Goal: Communication & Community: Share content

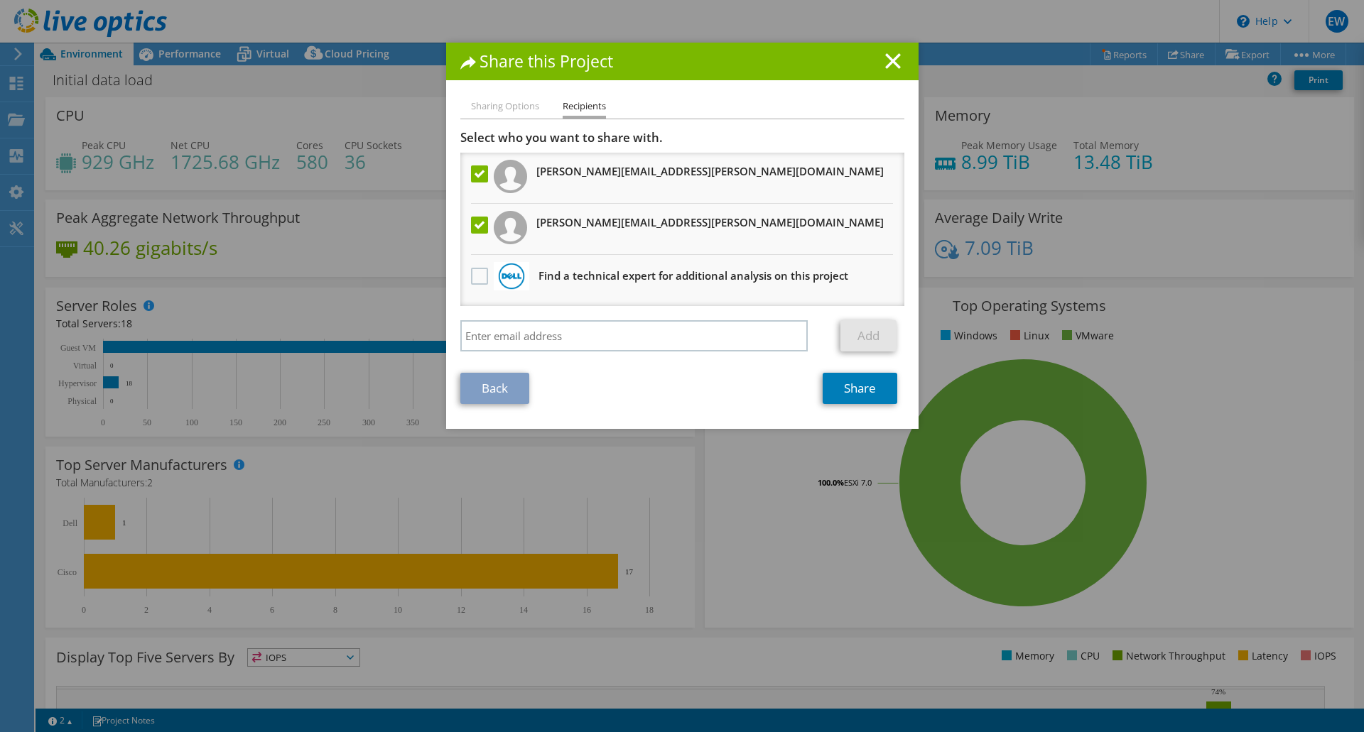
select select "USD"
click at [839, 390] on link "Share" at bounding box center [859, 388] width 75 height 31
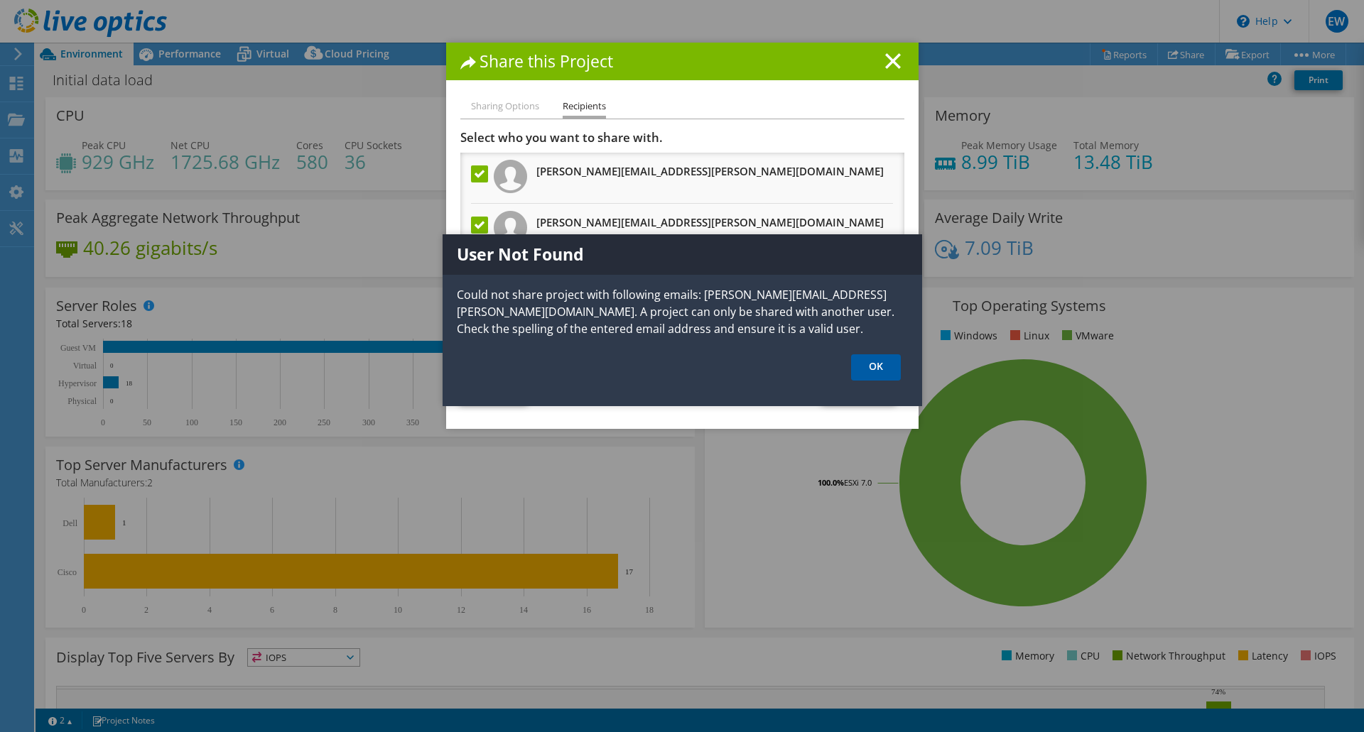
click at [866, 374] on link "OK" at bounding box center [876, 367] width 50 height 26
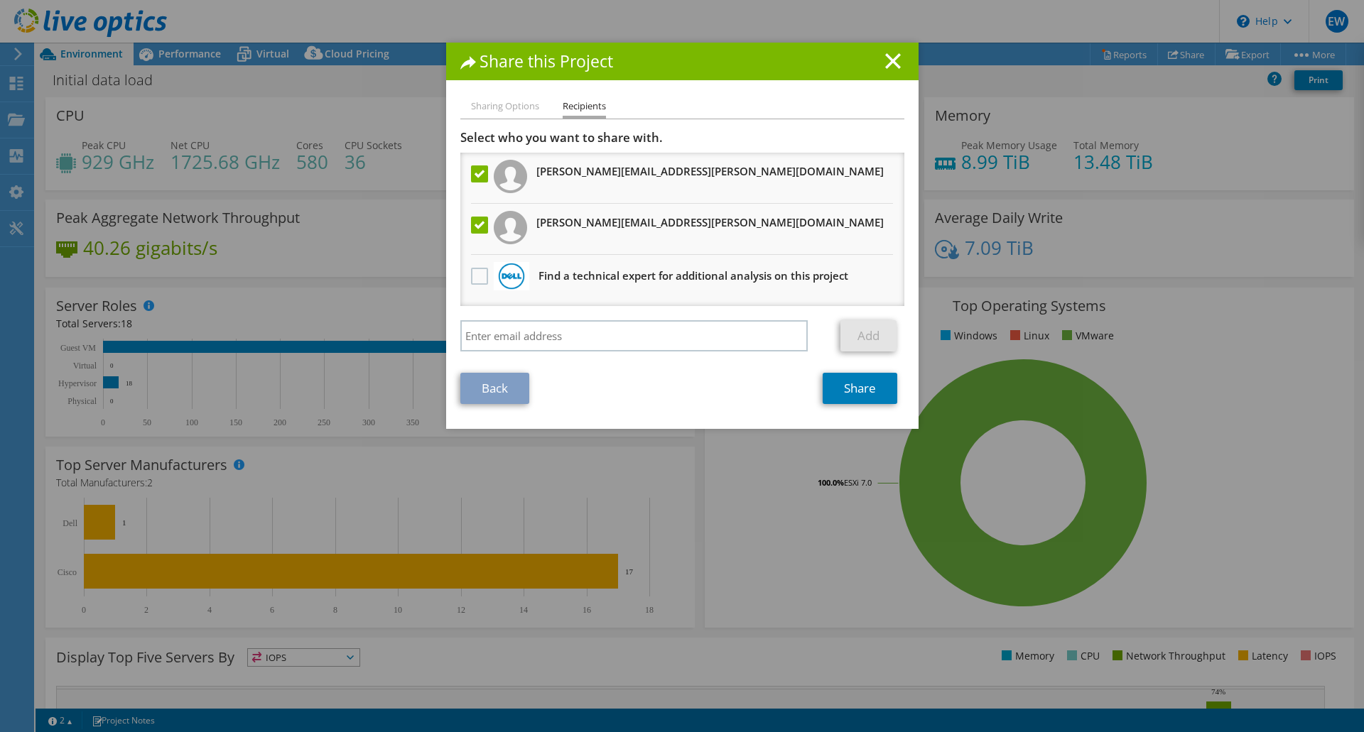
click at [471, 176] on label at bounding box center [481, 173] width 21 height 17
click at [0, 0] on input "checkbox" at bounding box center [0, 0] width 0 height 0
click at [844, 398] on link "Share" at bounding box center [859, 388] width 75 height 31
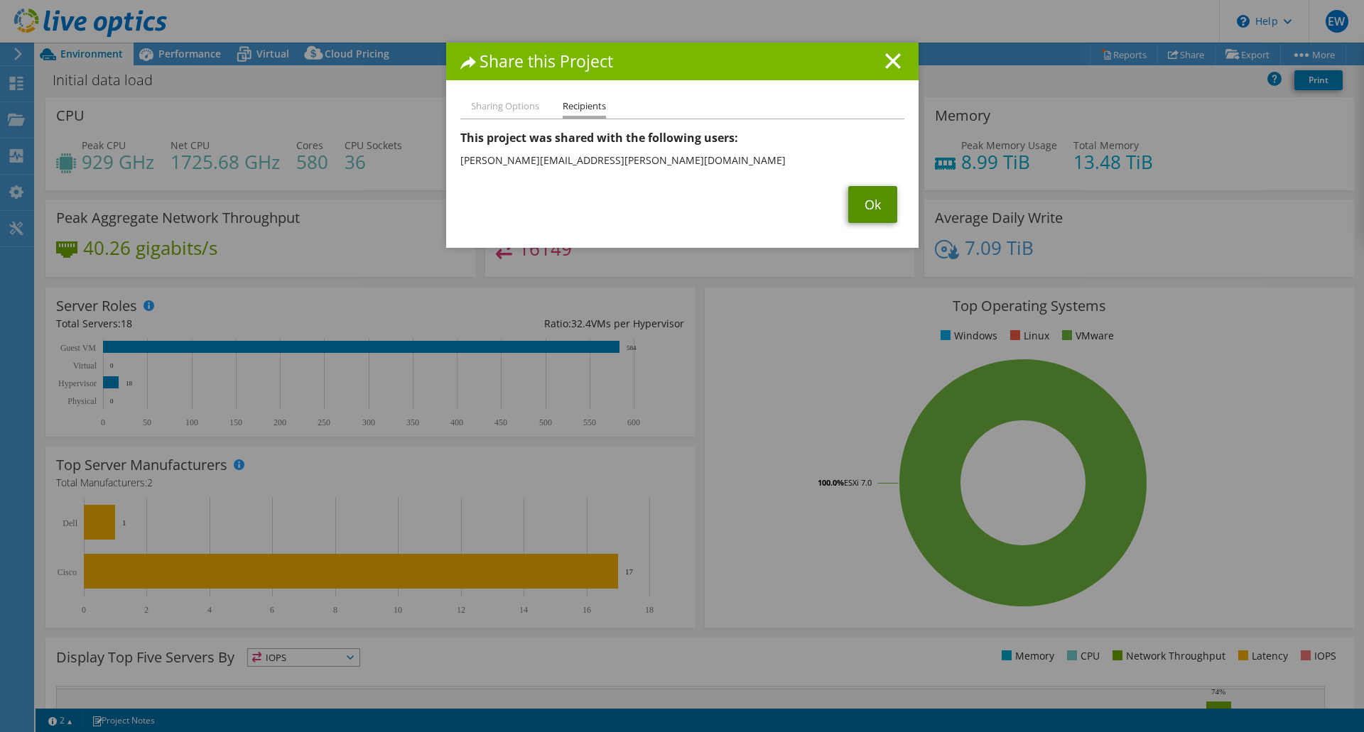
click at [867, 213] on link "Ok" at bounding box center [872, 204] width 49 height 37
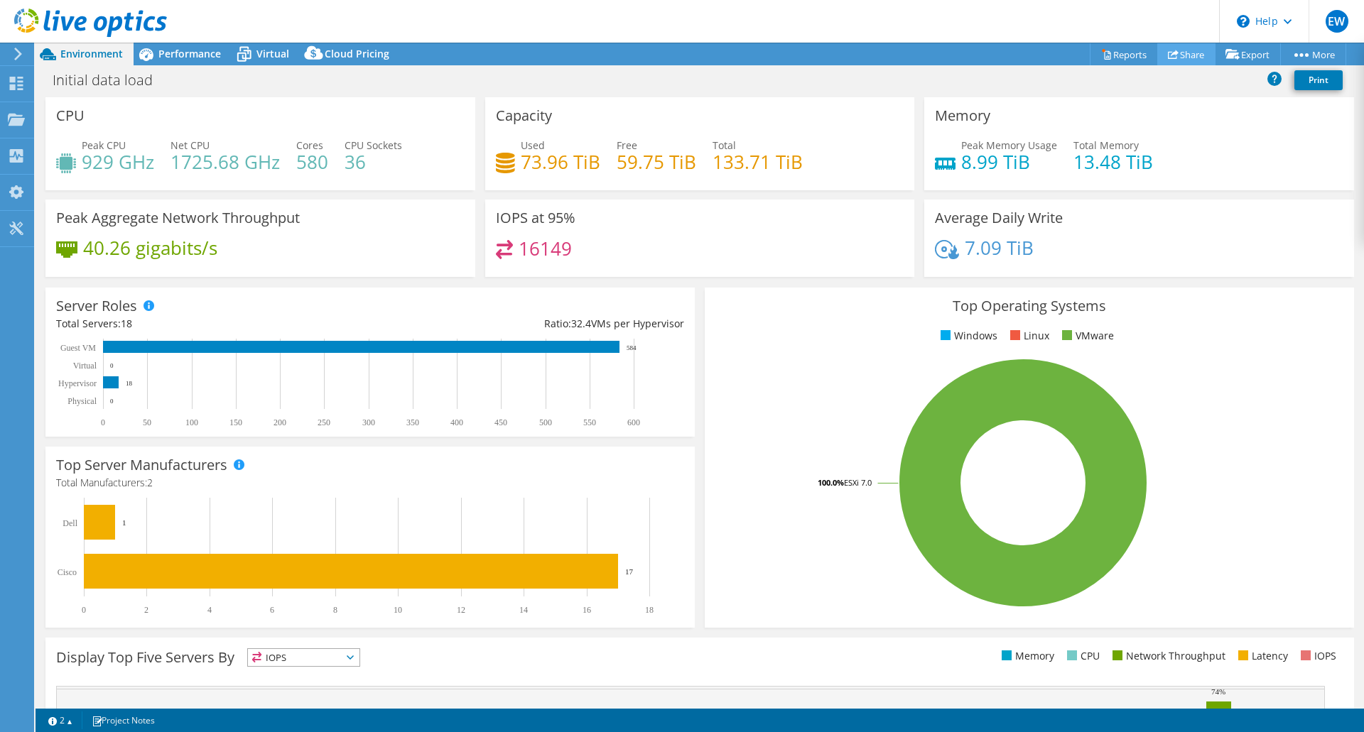
click at [1174, 58] on link "Share" at bounding box center [1186, 54] width 58 height 22
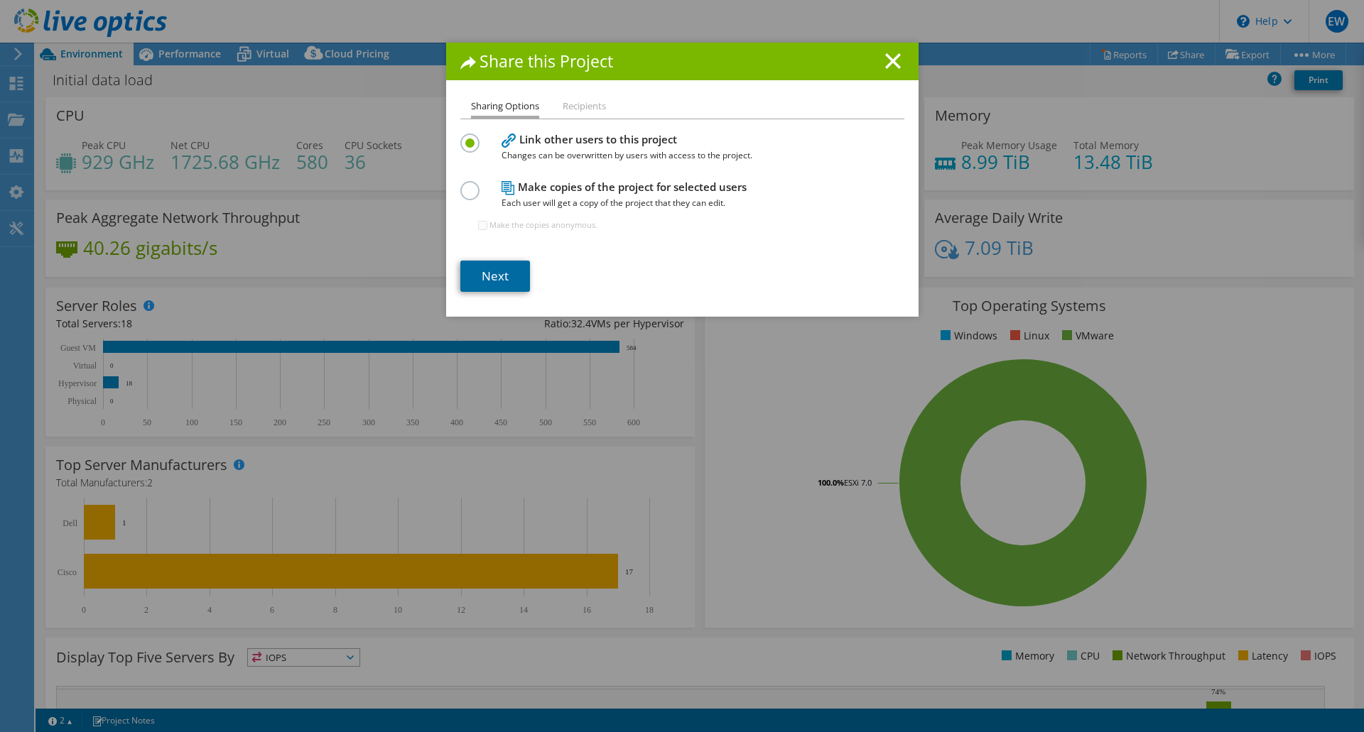
click at [503, 281] on link "Next" at bounding box center [495, 276] width 70 height 31
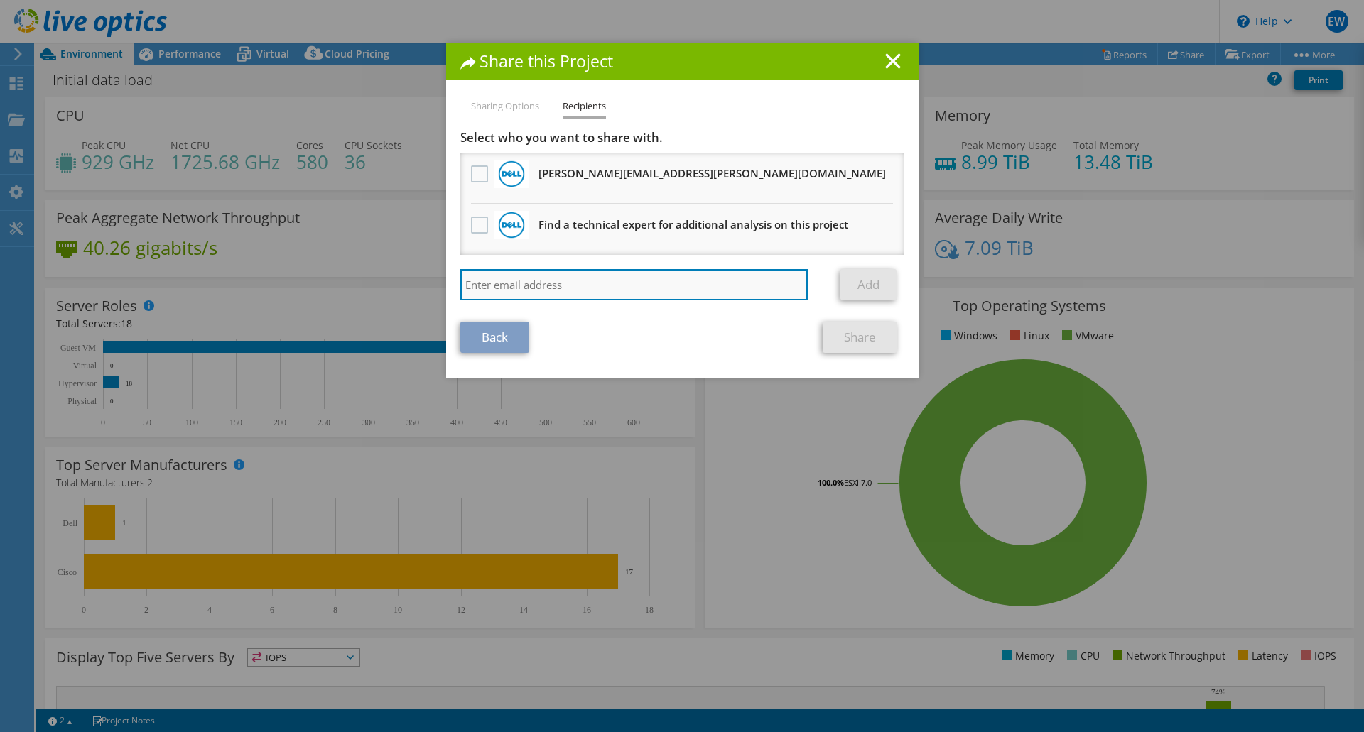
click at [472, 279] on input "search" at bounding box center [634, 284] width 348 height 31
paste input "[PERSON_NAME][EMAIL_ADDRESS][PERSON_NAME][DOMAIN_NAME]"
type input "[PERSON_NAME][EMAIL_ADDRESS][PERSON_NAME][DOMAIN_NAME]"
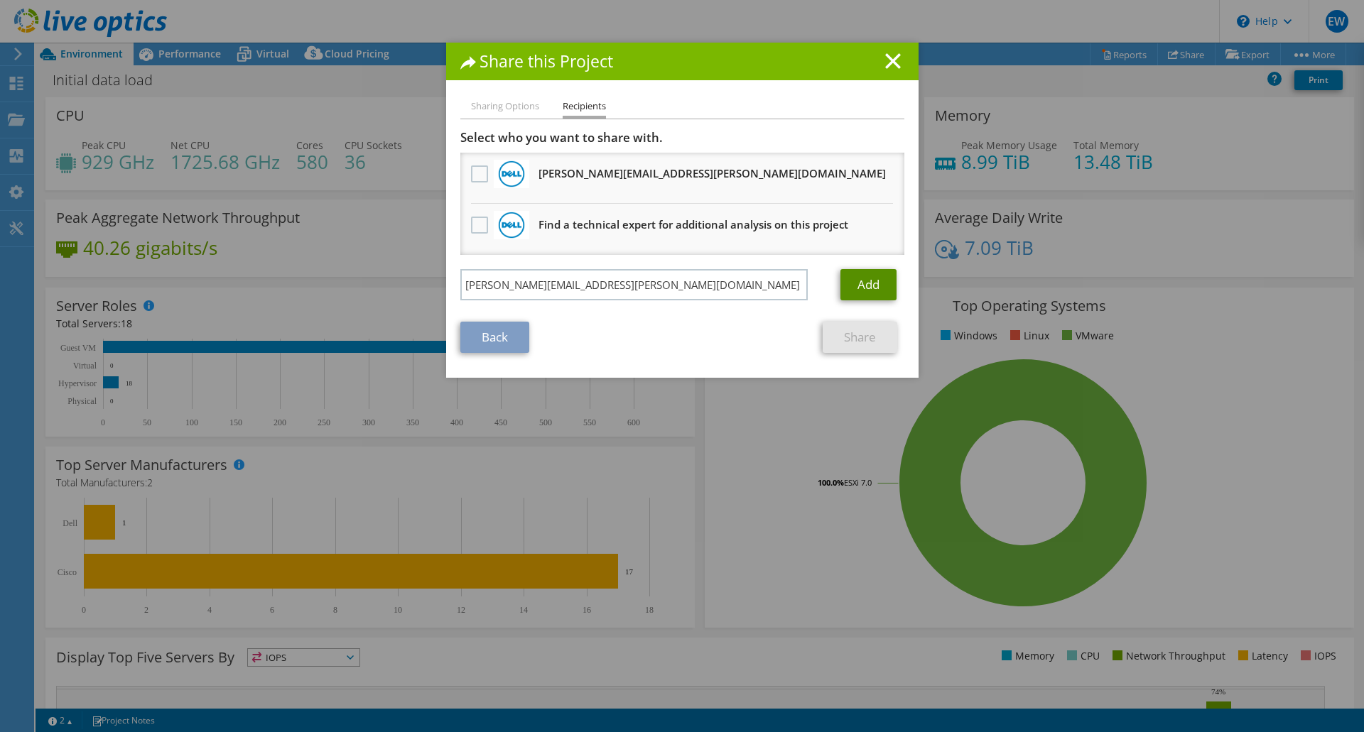
click at [859, 280] on link "Add" at bounding box center [868, 284] width 56 height 31
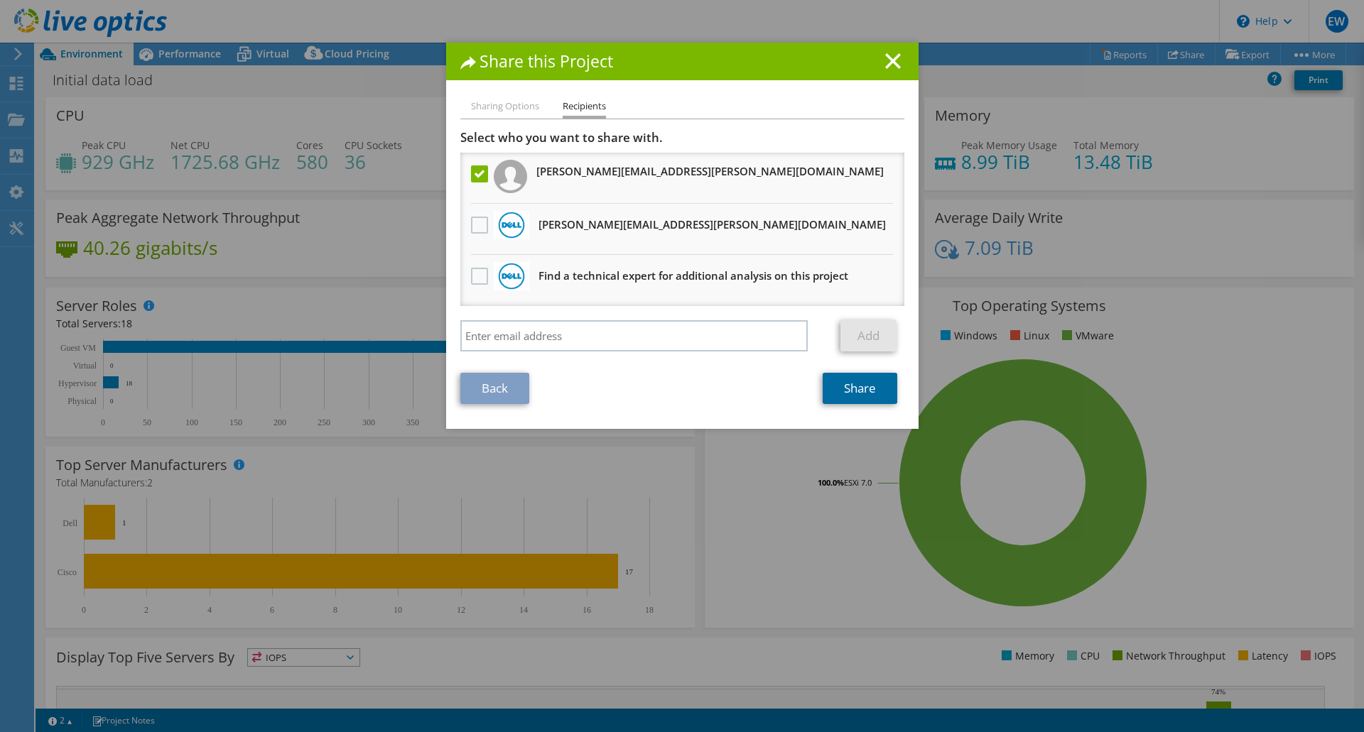
click at [854, 394] on link "Share" at bounding box center [859, 388] width 75 height 31
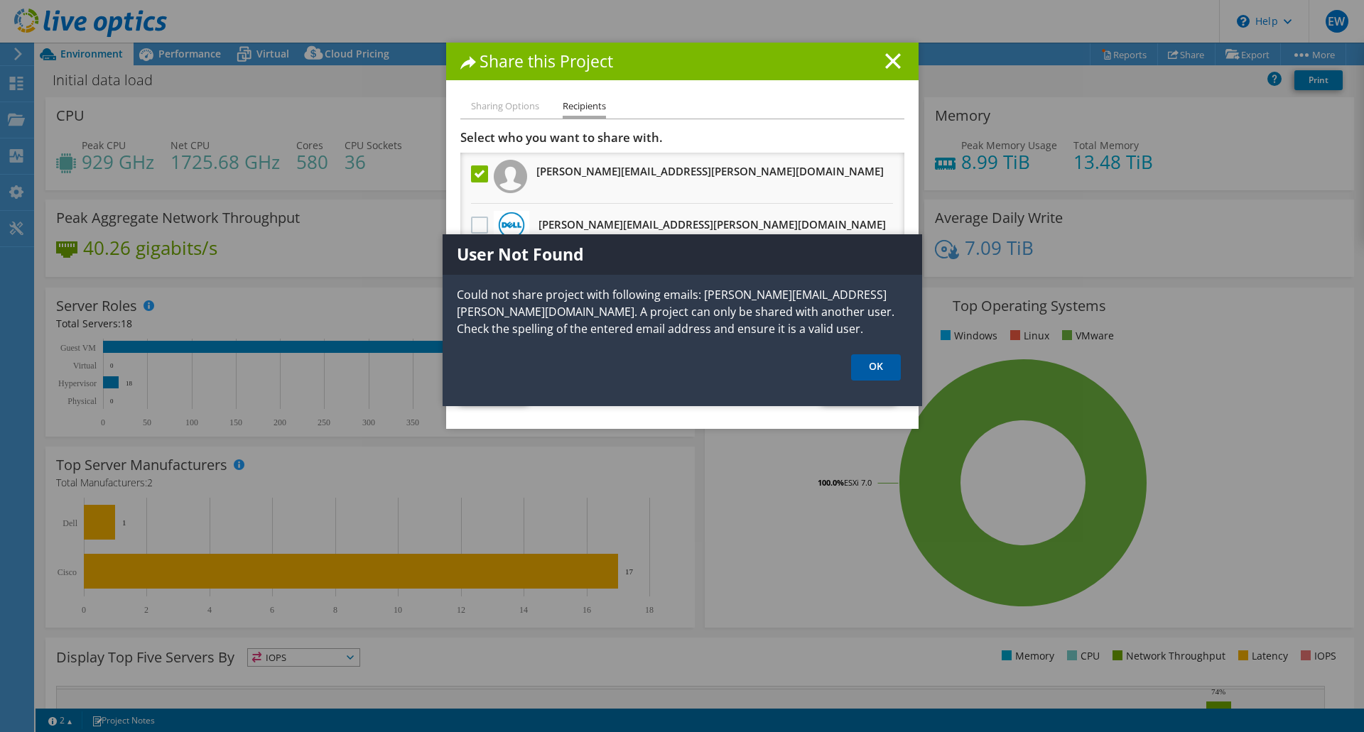
click at [878, 365] on link "OK" at bounding box center [876, 367] width 50 height 26
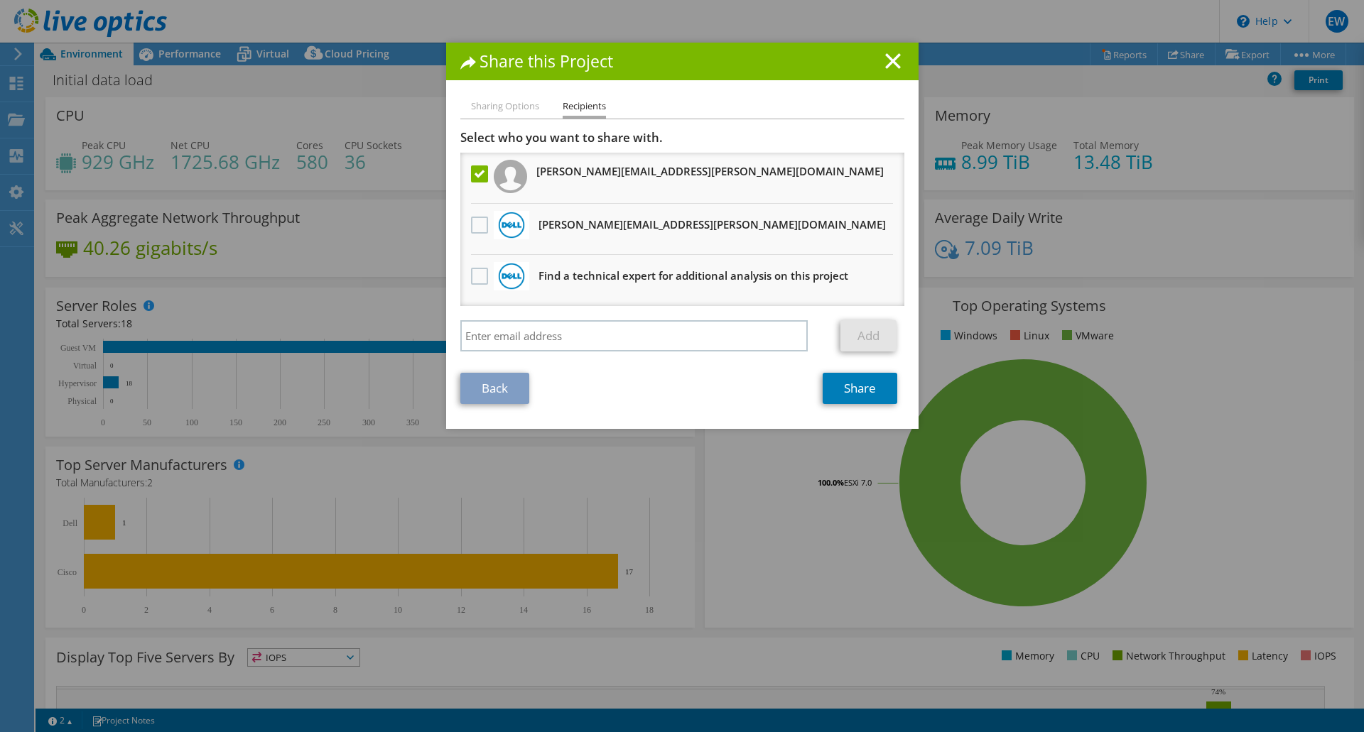
click at [888, 70] on h1 "Share this Project" at bounding box center [682, 61] width 444 height 16
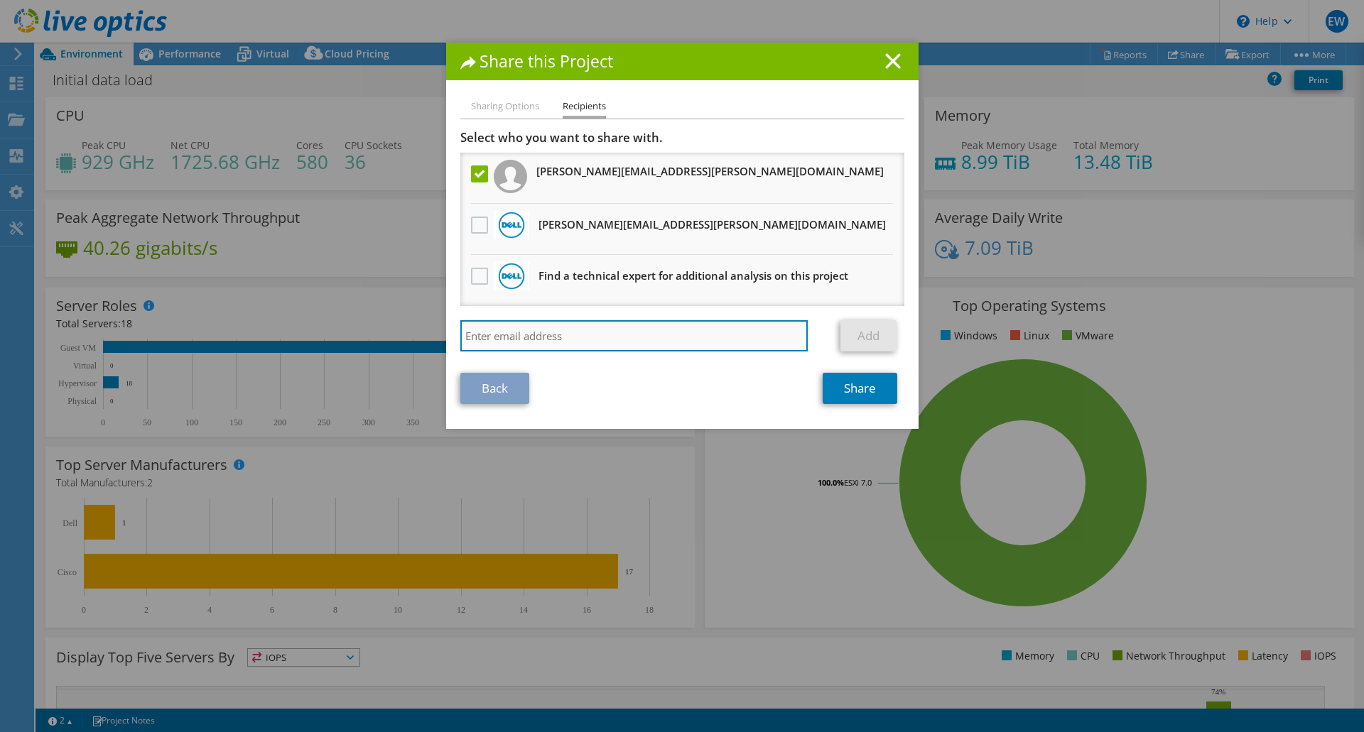
click at [500, 327] on input "search" at bounding box center [634, 335] width 348 height 31
click at [587, 327] on input "search" at bounding box center [634, 335] width 348 height 31
paste input "[PERSON_NAME][EMAIL_ADDRESS][PERSON_NAME][DOMAIN_NAME]"
type input "[PERSON_NAME][EMAIL_ADDRESS][PERSON_NAME][DOMAIN_NAME]"
click at [869, 339] on link "Add" at bounding box center [868, 335] width 56 height 31
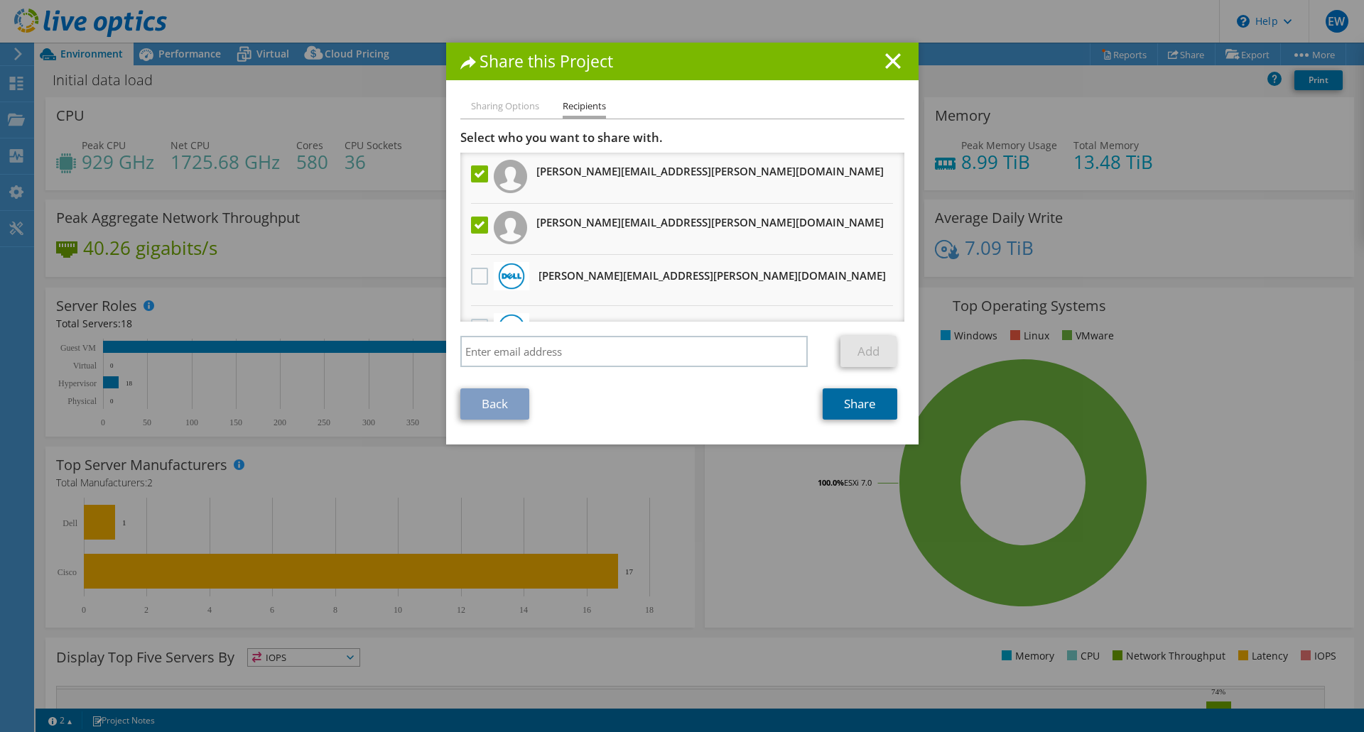
click at [846, 413] on link "Share" at bounding box center [859, 403] width 75 height 31
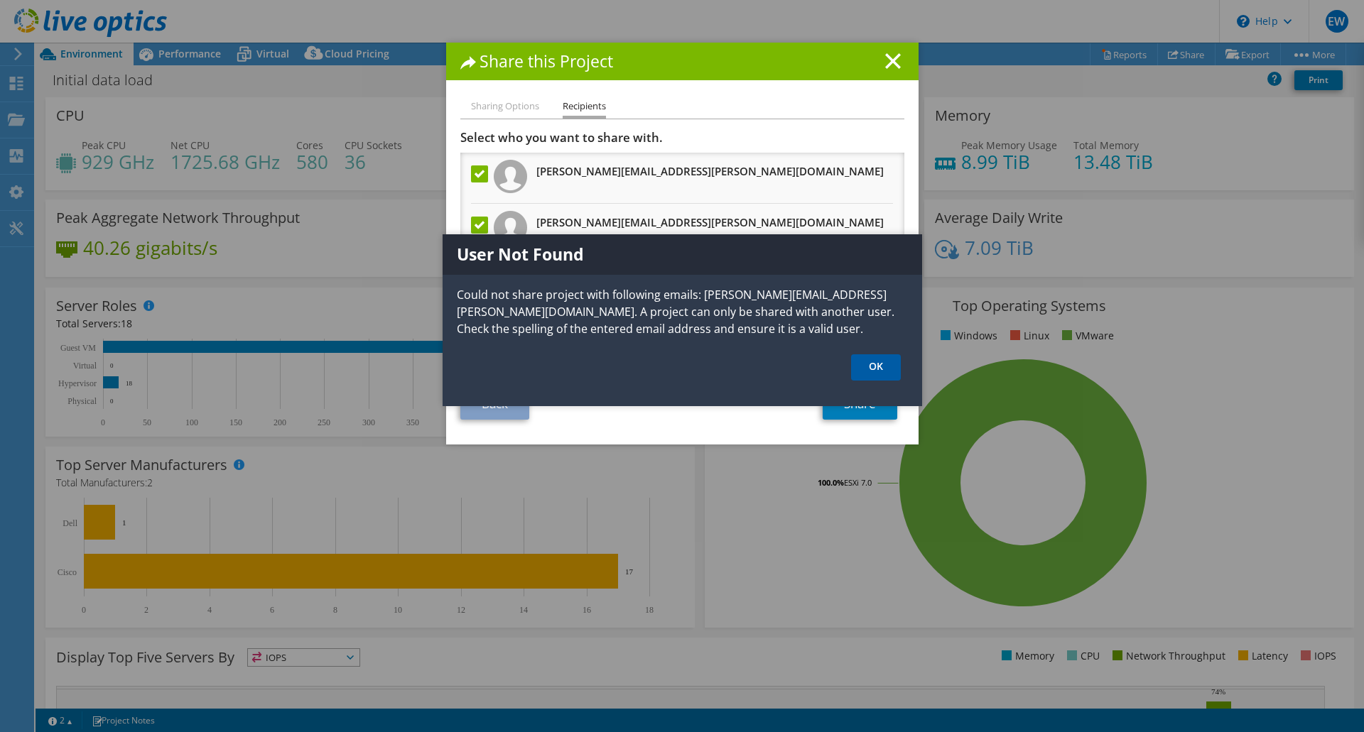
click at [872, 376] on link "OK" at bounding box center [876, 367] width 50 height 26
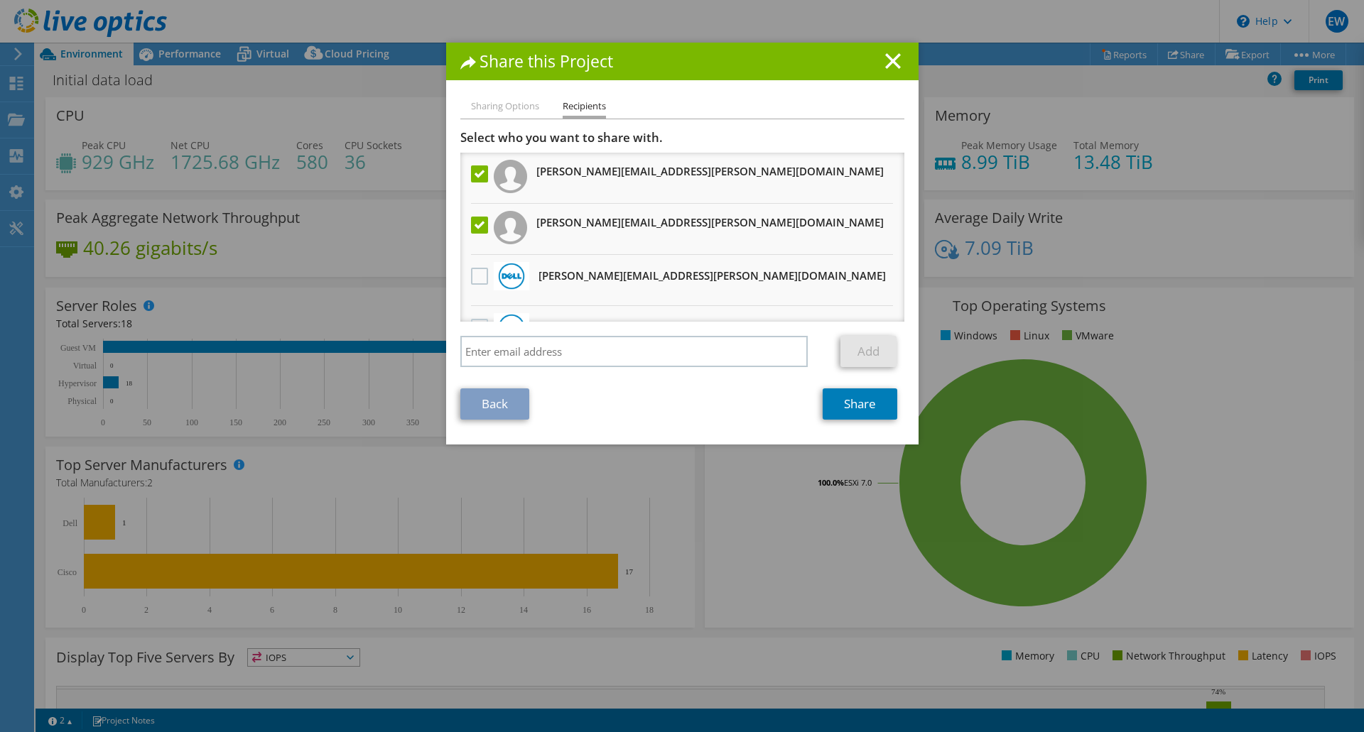
click at [484, 228] on label at bounding box center [481, 225] width 21 height 17
click at [0, 0] on input "checkbox" at bounding box center [0, 0] width 0 height 0
click at [829, 393] on link "Share" at bounding box center [859, 403] width 75 height 31
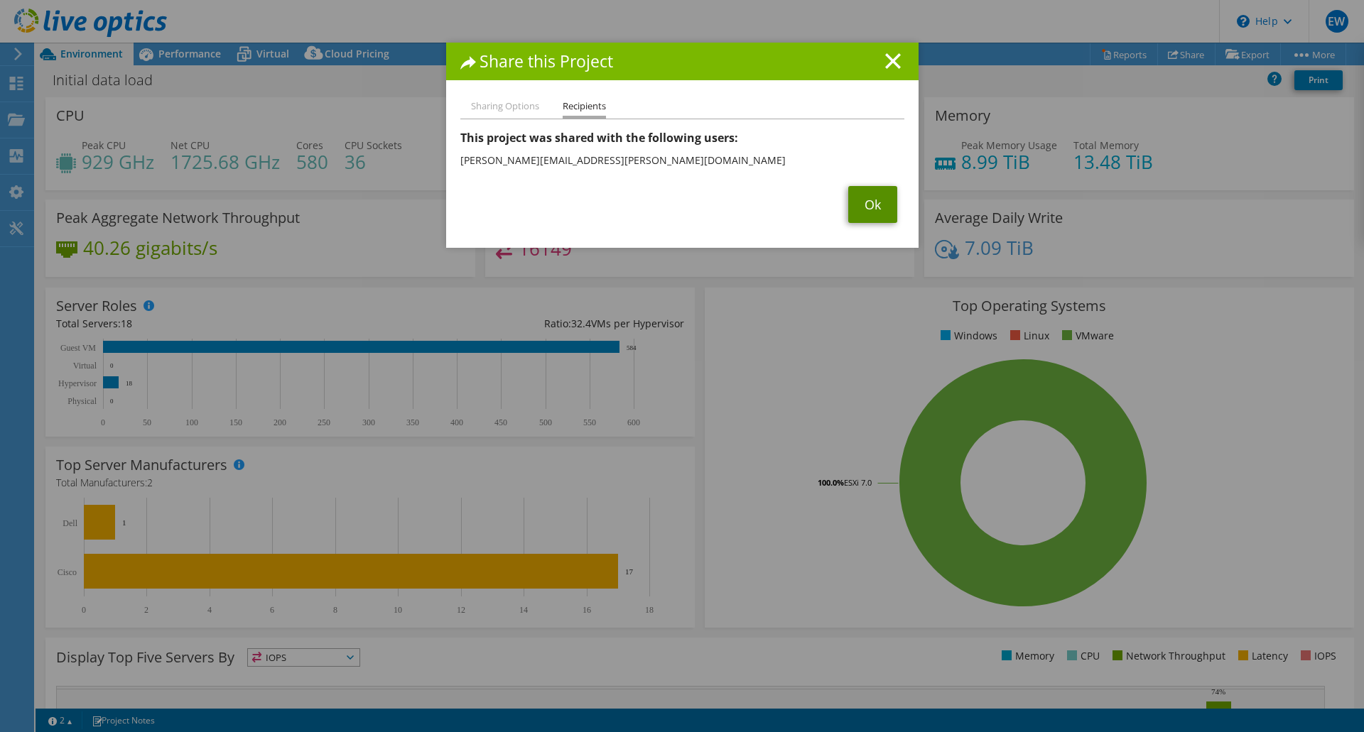
click at [866, 217] on link "Ok" at bounding box center [872, 204] width 49 height 37
